Goal: Task Accomplishment & Management: Complete application form

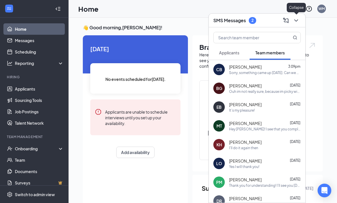
click at [297, 21] on icon "ChevronDown" at bounding box center [295, 20] width 7 height 7
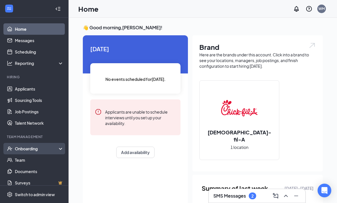
click at [43, 147] on div "Onboarding" at bounding box center [37, 149] width 44 height 6
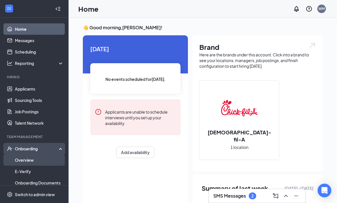
click at [54, 158] on link "Overview" at bounding box center [39, 160] width 49 height 11
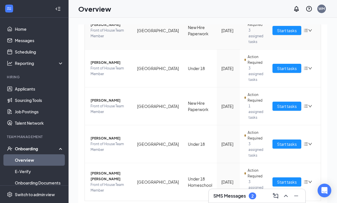
scroll to position [90, 0]
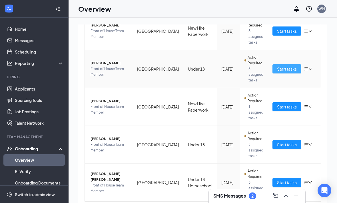
click at [282, 72] on span "Start tasks" at bounding box center [287, 69] width 20 height 6
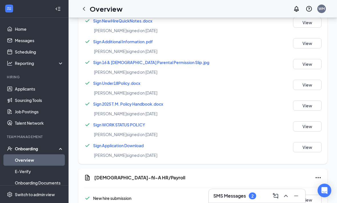
scroll to position [397, 0]
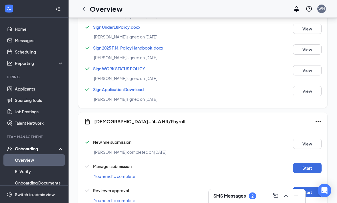
drag, startPoint x: 163, startPoint y: 220, endPoint x: 0, endPoint y: -397, distance: 639.0
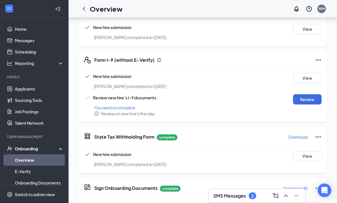
scroll to position [137, 0]
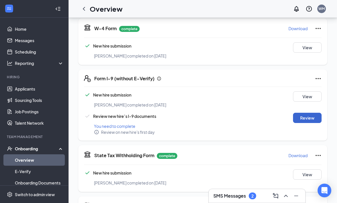
click at [303, 117] on button "Review" at bounding box center [307, 118] width 29 height 10
type input "10/06/2025"
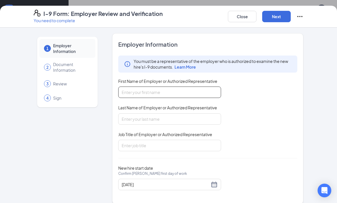
click at [191, 95] on input "First Name of Employer or Authorized Representative" at bounding box center [169, 92] width 103 height 11
type input "Whitney"
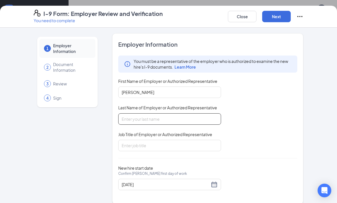
click at [191, 123] on input "Last Name of Employer or Authorized Representative" at bounding box center [169, 119] width 103 height 11
type input "Medina"
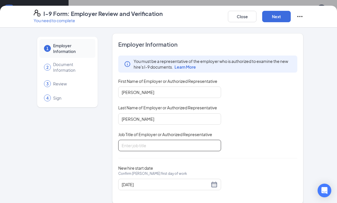
click at [181, 142] on input "Job Title of Employer or Authorized Representative" at bounding box center [169, 145] width 103 height 11
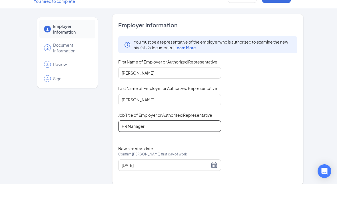
scroll to position [139, 0]
type input "HR Manager"
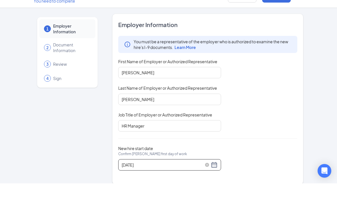
click at [215, 181] on div "10/06/2025" at bounding box center [170, 184] width 96 height 7
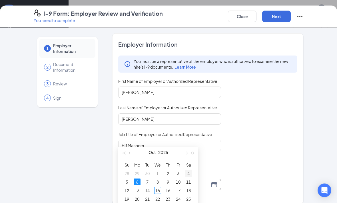
scroll to position [216, 0]
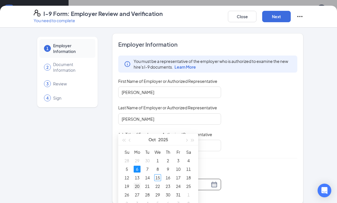
type input "10/20/2025"
click at [138, 185] on div "20" at bounding box center [136, 186] width 7 height 7
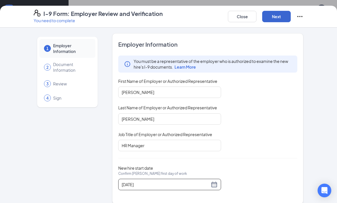
click at [270, 16] on button "Next" at bounding box center [276, 16] width 29 height 11
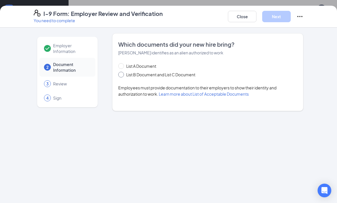
click at [123, 74] on span at bounding box center [121, 75] width 6 height 6
click at [122, 74] on input "List B Document and List C Document" at bounding box center [120, 74] width 4 height 4
radio input "true"
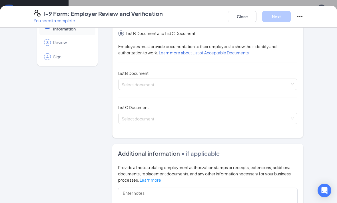
scroll to position [55, 0]
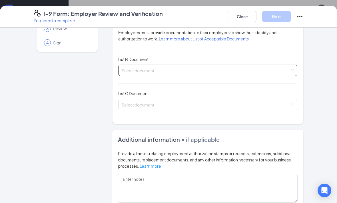
click at [182, 72] on input "search" at bounding box center [206, 69] width 168 height 9
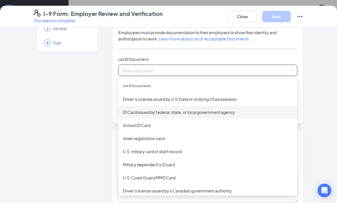
click at [203, 115] on div "ID Card issued by federal, state, or local government agency" at bounding box center [208, 112] width 170 height 6
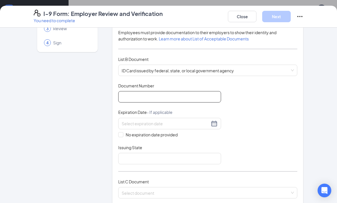
click at [187, 98] on input "Document Number" at bounding box center [169, 96] width 103 height 11
type input "9371416210"
click at [172, 124] on input at bounding box center [166, 124] width 88 height 6
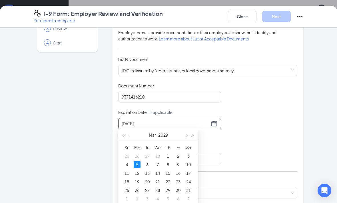
type input "03/05/2029"
click at [138, 165] on div "5" at bounding box center [136, 164] width 7 height 7
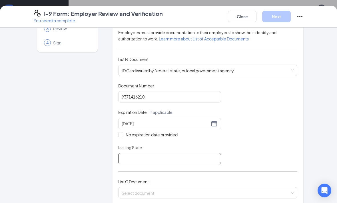
click at [140, 156] on input "Issuing State" at bounding box center [169, 158] width 103 height 11
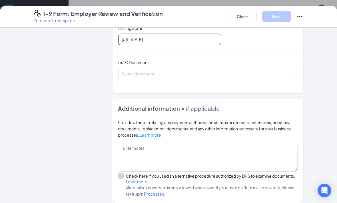
scroll to position [179, 0]
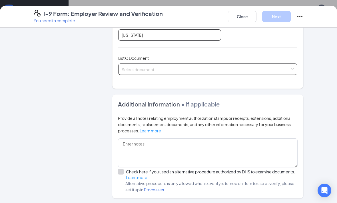
type input "Indiana"
click at [163, 70] on input "search" at bounding box center [206, 68] width 168 height 9
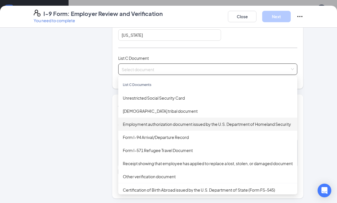
click at [179, 123] on div "Employment authorization document issued by the U.S. Department of Homeland Sec…" at bounding box center [208, 124] width 170 height 6
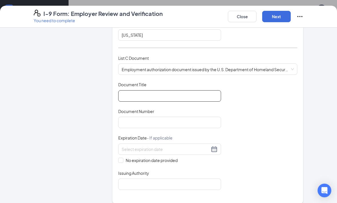
click at [177, 97] on input "Document Title" at bounding box center [169, 95] width 103 height 11
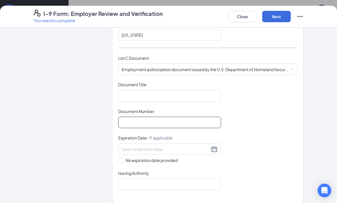
click at [159, 125] on input "Document Number" at bounding box center [169, 122] width 103 height 11
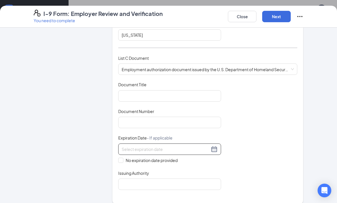
click at [170, 146] on input at bounding box center [166, 149] width 88 height 6
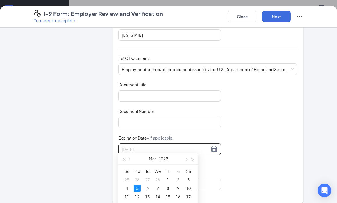
type input "03/05/2029"
click at [137, 189] on div "5" at bounding box center [136, 188] width 7 height 7
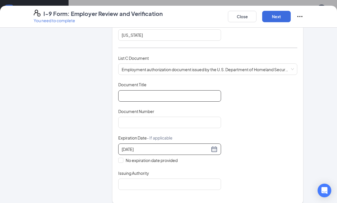
click at [155, 96] on input "Document Title" at bounding box center [169, 95] width 103 height 11
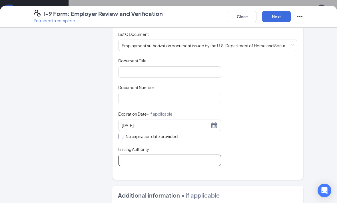
click at [134, 159] on input "Issuing Authority" at bounding box center [169, 160] width 103 height 11
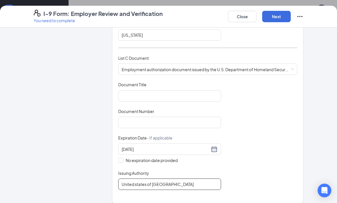
scroll to position [172, 0]
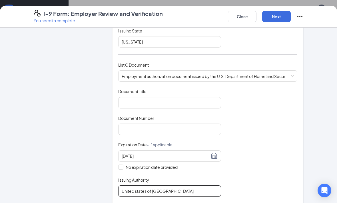
type input "United states of America"
click at [156, 94] on div "Document Title" at bounding box center [169, 93] width 103 height 8
click at [157, 98] on input "Document Title" at bounding box center [169, 102] width 103 height 11
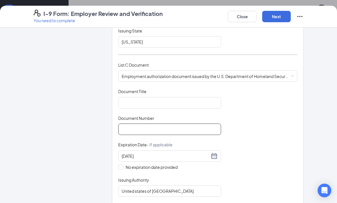
click at [188, 127] on input "Document Number" at bounding box center [169, 129] width 103 height 11
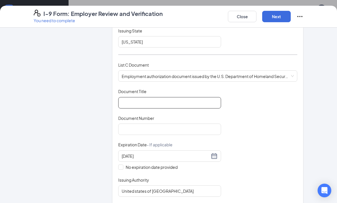
click at [183, 104] on input "Document Title" at bounding box center [169, 102] width 103 height 11
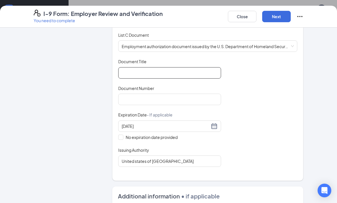
scroll to position [203, 0]
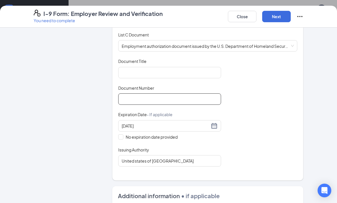
click at [184, 98] on input "Document Number" at bounding box center [169, 99] width 103 height 11
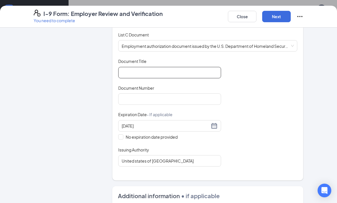
click at [158, 67] on input "Document Title" at bounding box center [169, 72] width 103 height 11
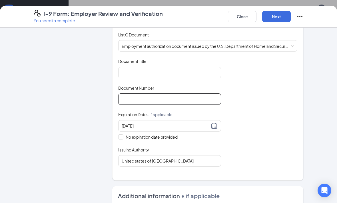
click at [165, 96] on input "Document Number" at bounding box center [169, 99] width 103 height 11
type input "I"
type input "IOE0924439624"
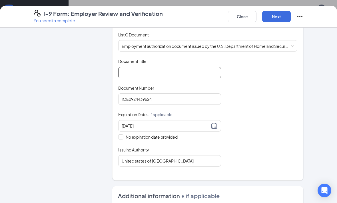
click at [152, 71] on input "Document Title" at bounding box center [169, 72] width 103 height 11
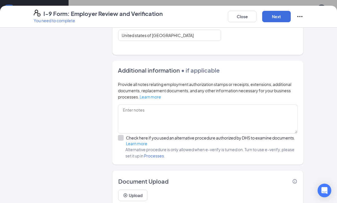
scroll to position [328, 0]
type input "Employment Authorization"
click at [272, 20] on button "Next" at bounding box center [276, 16] width 29 height 11
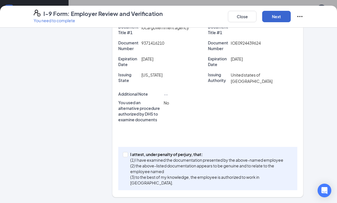
scroll to position [118, 0]
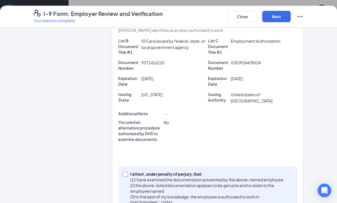
click at [128, 177] on span "I attest, under penalty of perjury, that: (1) I have examined the documentation…" at bounding box center [210, 188] width 165 height 34
click at [127, 176] on input "I attest, under penalty of perjury, that: (1) I have examined the documentation…" at bounding box center [125, 174] width 4 height 4
checkbox input "true"
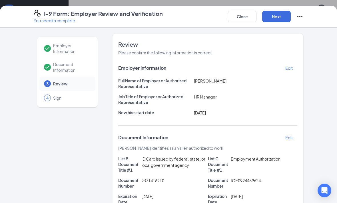
scroll to position [0, 0]
click at [272, 20] on button "Next" at bounding box center [276, 16] width 29 height 11
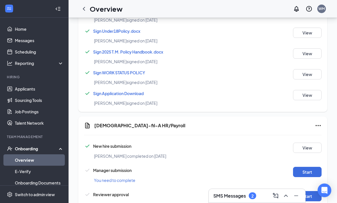
scroll to position [392, 0]
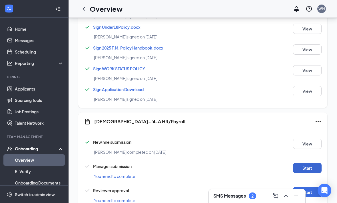
click at [311, 169] on button "Start" at bounding box center [307, 168] width 29 height 10
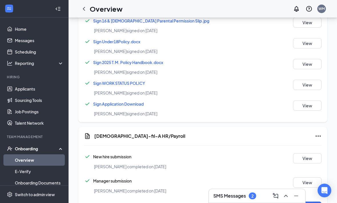
scroll to position [394, 0]
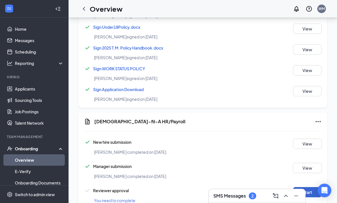
click at [311, 195] on button "Start" at bounding box center [307, 192] width 29 height 10
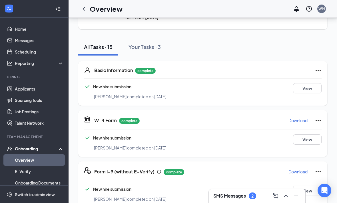
scroll to position [0, 0]
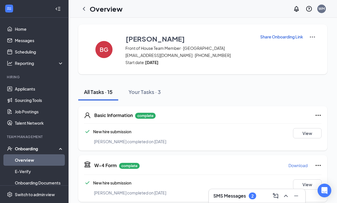
drag, startPoint x: 187, startPoint y: 203, endPoint x: 0, endPoint y: 0, distance: 276.2
click at [83, 11] on icon "ChevronLeft" at bounding box center [83, 8] width 7 height 7
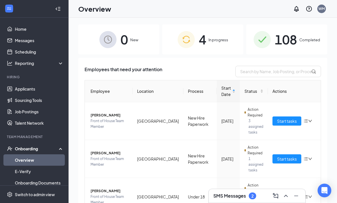
click at [246, 196] on div "SMS Messages 2" at bounding box center [234, 196] width 43 height 7
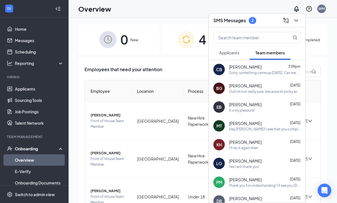
click at [248, 73] on div "Sorry, something came up today. Can we do Saturday morning?" at bounding box center [265, 72] width 72 height 5
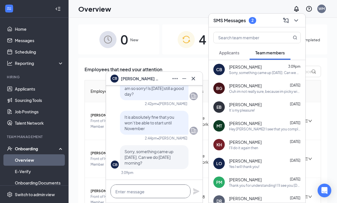
click at [179, 203] on html "Home Messages Scheduling Reporting Hiring Applicants Sourcing Tools Job Posting…" at bounding box center [168, 101] width 337 height 203
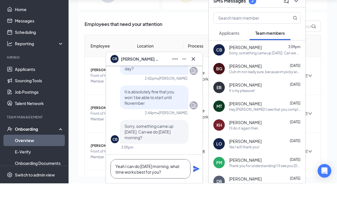
click at [172, 179] on textarea "Yeah I can do Saturday morning, what time works best for you?" at bounding box center [150, 188] width 80 height 19
type textarea "Yeah I can do Saturday morning, what time works best for you?"
click at [198, 186] on icon "Plane" at bounding box center [196, 189] width 6 height 6
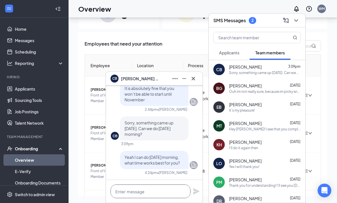
click at [158, 178] on html "Home Messages Scheduling Reporting Hiring Applicants Sourcing Tools Job Posting…" at bounding box center [168, 75] width 337 height 203
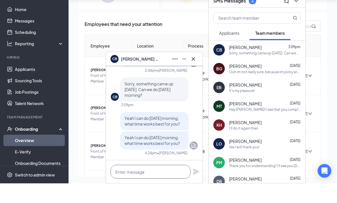
type textarea "W"
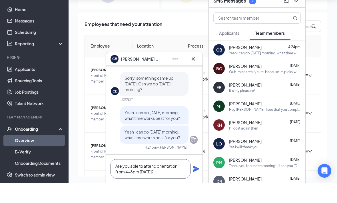
click at [180, 179] on textarea "Are you able to attend orientation from 4-8pm this Friday?" at bounding box center [150, 188] width 80 height 19
type textarea "Are you able to attend orientation from 4-8pm this Friday?"
click at [192, 175] on div "Are you able to attend orientation from 4-8pm this Friday?" at bounding box center [154, 189] width 96 height 29
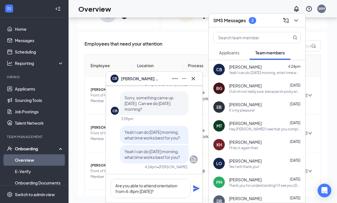
click at [199, 191] on div "Are you able to attend orientation from 4-8pm this Friday?" at bounding box center [154, 189] width 96 height 29
click at [195, 195] on div "Are you able to attend orientation from 4-8pm this Friday?" at bounding box center [154, 189] width 96 height 29
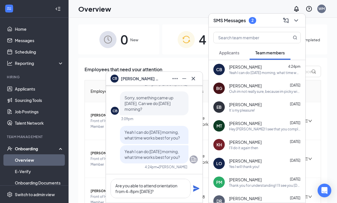
click at [197, 188] on icon "Plane" at bounding box center [196, 189] width 6 height 6
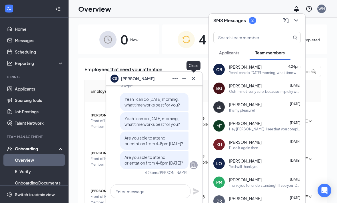
click at [195, 82] on button at bounding box center [193, 78] width 9 height 9
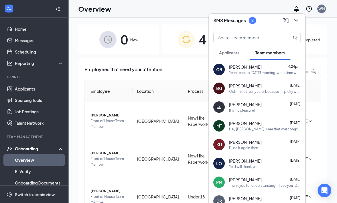
click at [232, 54] on span "Applicants" at bounding box center [229, 52] width 20 height 5
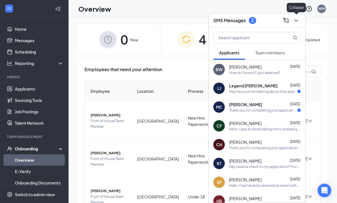
click at [299, 23] on icon "ChevronDown" at bounding box center [295, 20] width 7 height 7
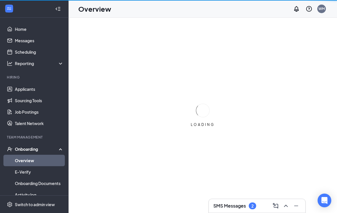
scroll to position [9, 0]
